Goal: Task Accomplishment & Management: Use online tool/utility

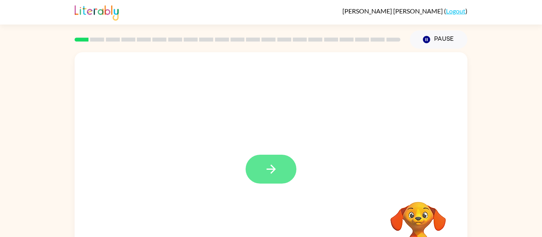
click at [271, 180] on button "button" at bounding box center [270, 169] width 51 height 29
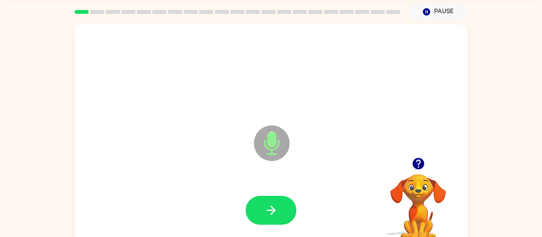
scroll to position [41, 0]
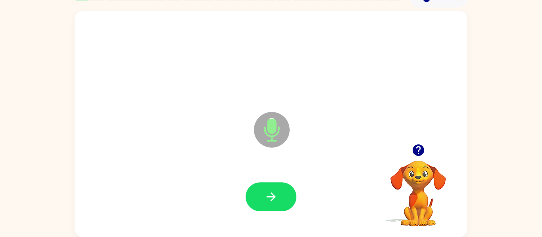
click at [419, 152] on icon "button" at bounding box center [417, 150] width 11 height 11
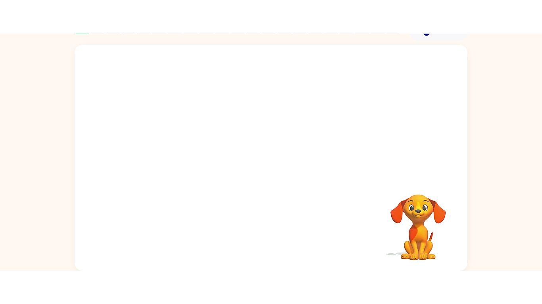
scroll to position [0, 0]
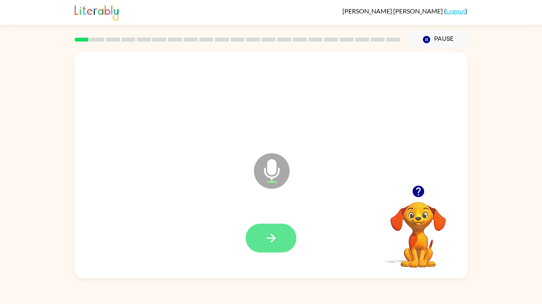
click at [272, 237] on icon "button" at bounding box center [270, 238] width 9 height 9
click at [282, 237] on button "button" at bounding box center [270, 238] width 51 height 29
click at [281, 237] on button "button" at bounding box center [270, 238] width 51 height 29
click at [270, 237] on button "button" at bounding box center [270, 238] width 51 height 29
click at [289, 237] on button "button" at bounding box center [270, 238] width 51 height 29
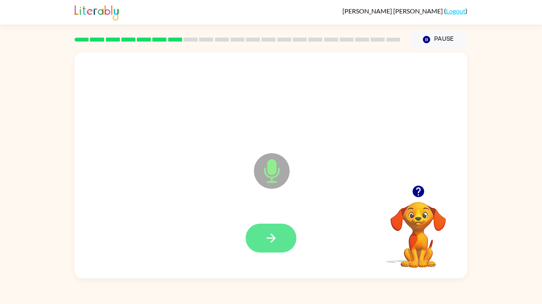
click at [278, 237] on button "button" at bounding box center [270, 238] width 51 height 29
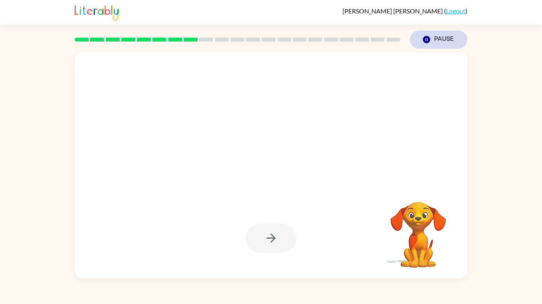
click at [449, 43] on button "Pause Pause" at bounding box center [438, 40] width 57 height 18
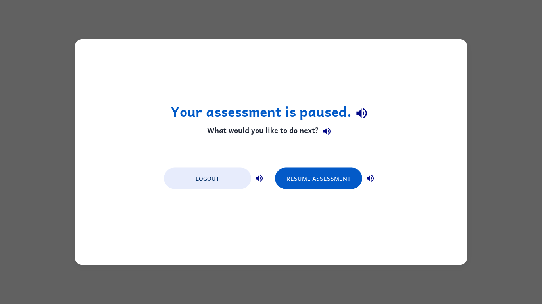
click at [469, 47] on div "Your assessment is paused. What would you like to do next? Logout Resume Assess…" at bounding box center [271, 152] width 542 height 304
click at [484, 34] on div "Your assessment is paused. What would you like to do next? Logout Resume Assess…" at bounding box center [271, 152] width 542 height 304
click at [222, 180] on button "Logout" at bounding box center [207, 178] width 87 height 21
